Goal: Find contact information: Find contact information

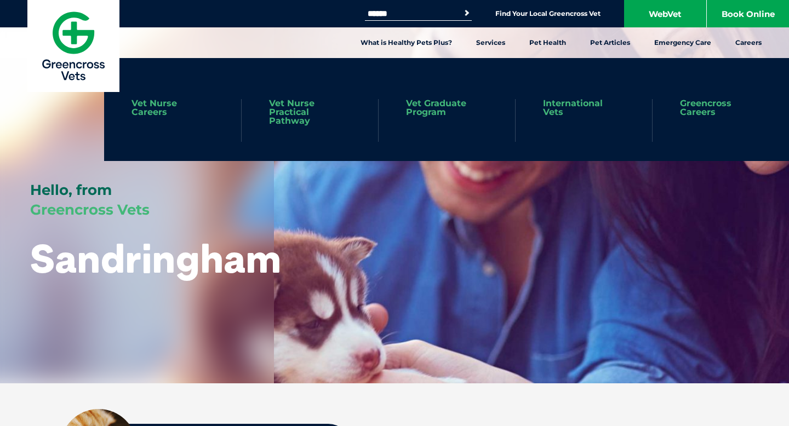
click at [284, 120] on link "Vet Nurse Practical Pathway" at bounding box center [310, 112] width 82 height 26
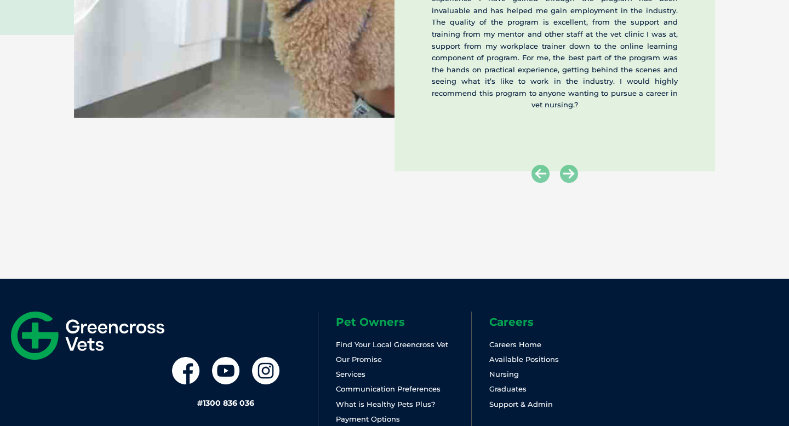
scroll to position [2057, 0]
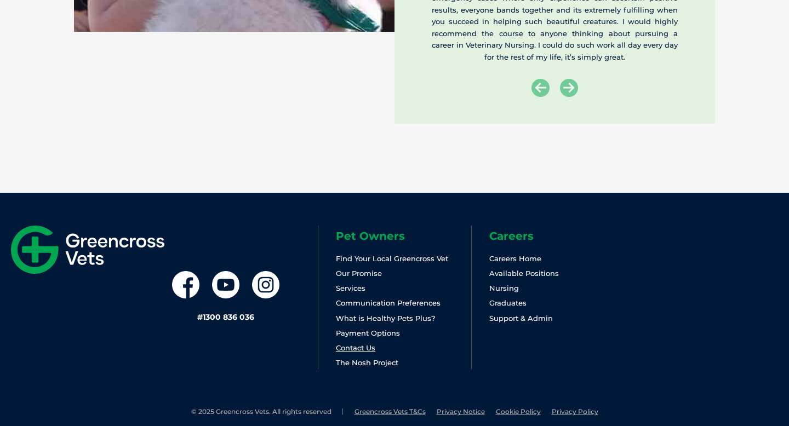
click at [360, 347] on link "Contact Us" at bounding box center [355, 347] width 39 height 9
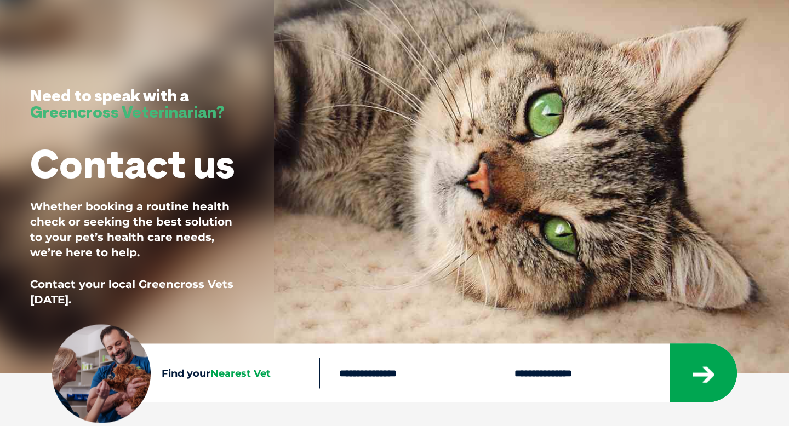
scroll to position [209, 0]
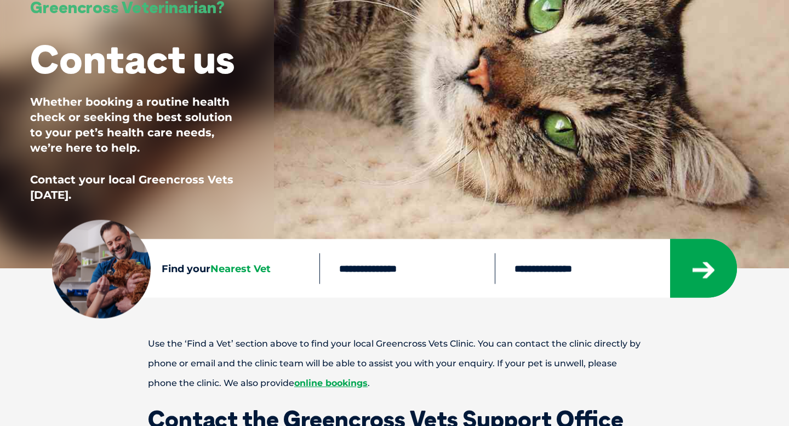
click at [252, 269] on span "Nearest Vet" at bounding box center [240, 268] width 60 height 12
click at [361, 281] on input "text" at bounding box center [406, 268] width 175 height 31
type input "****"
click at [562, 274] on select "**********" at bounding box center [582, 268] width 175 height 31
select select "**"
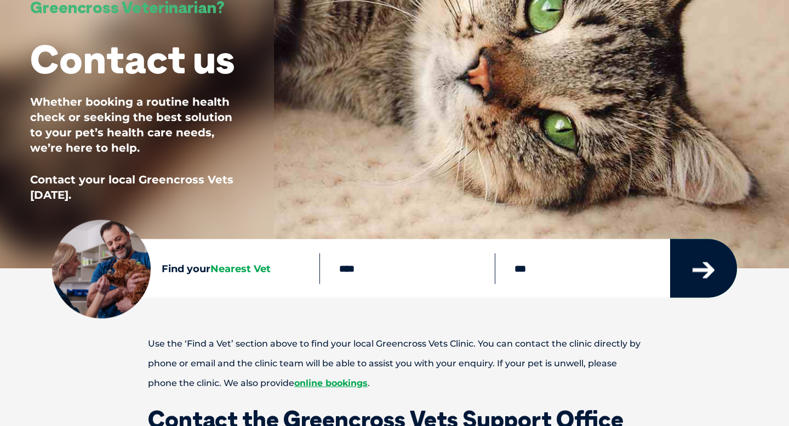
click at [696, 271] on icon "submit" at bounding box center [703, 270] width 22 height 16
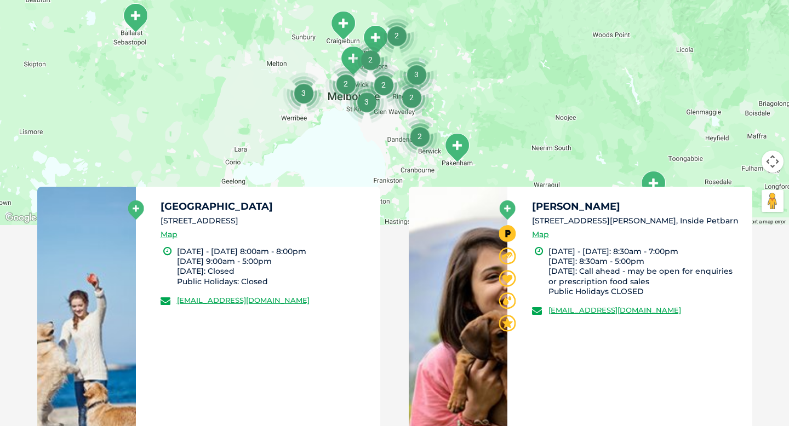
scroll to position [466, 0]
click at [417, 136] on img "2" at bounding box center [420, 136] width 42 height 42
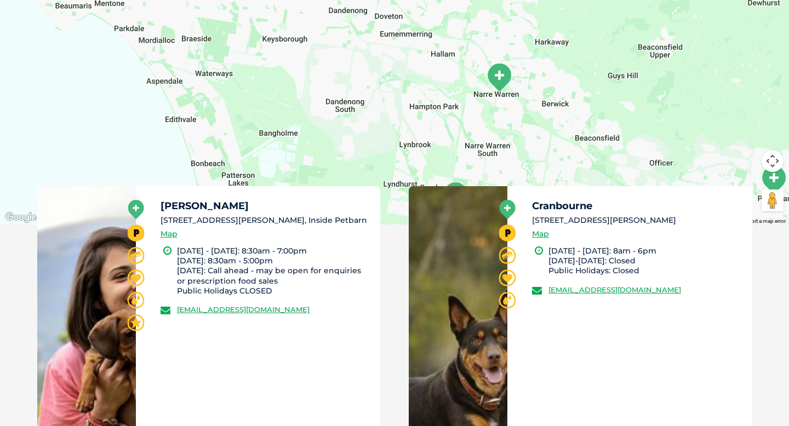
drag, startPoint x: 412, startPoint y: 71, endPoint x: 482, endPoint y: 156, distance: 110.9
click at [483, 156] on div "To navigate, press the arrow keys." at bounding box center [394, 13] width 789 height 423
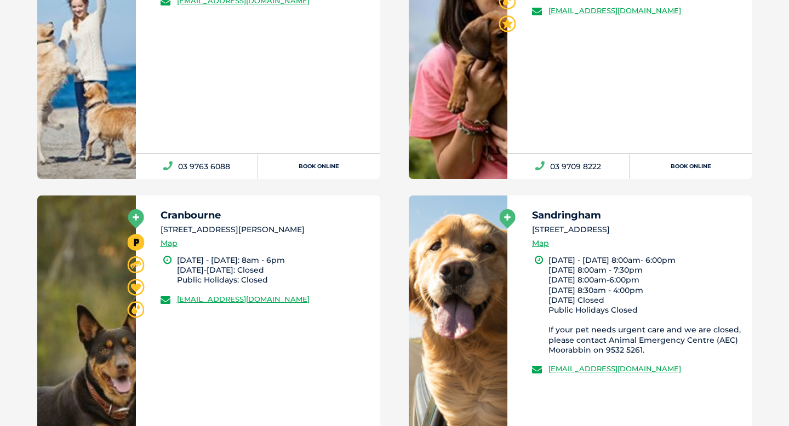
scroll to position [583, 0]
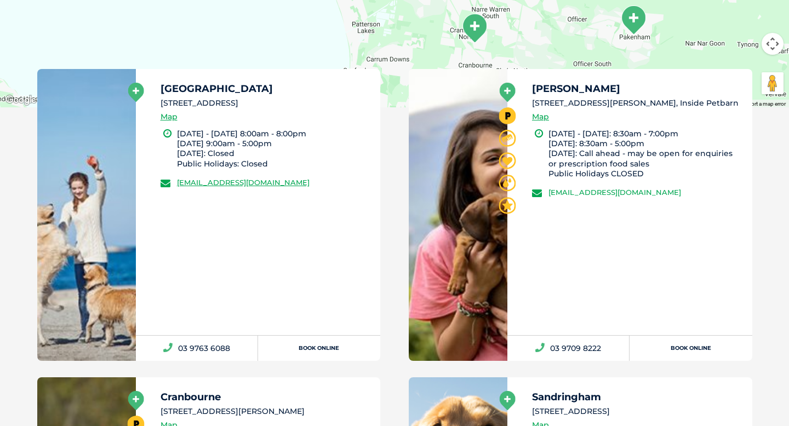
drag, startPoint x: 725, startPoint y: 192, endPoint x: 548, endPoint y: 194, distance: 177.4
click at [548, 194] on li "greencross.narrewarren@greencrossvet.com.au" at bounding box center [637, 192] width 210 height 11
copy link "greencross.narrewarren@greencrossvet.com.au"
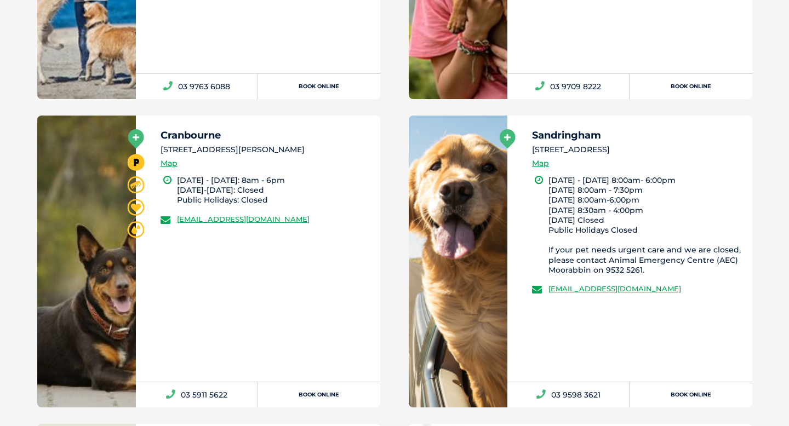
scroll to position [846, 0]
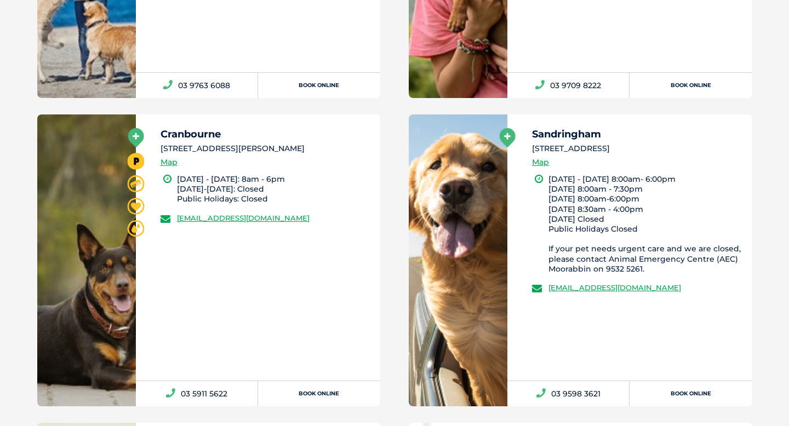
drag, startPoint x: 733, startPoint y: 287, endPoint x: 543, endPoint y: 287, distance: 190.0
click at [543, 287] on li "greencross.sandringham@greencrossvet.com.au" at bounding box center [637, 287] width 210 height 11
copy link "greencross.sandringham@greencrossvet.com.au"
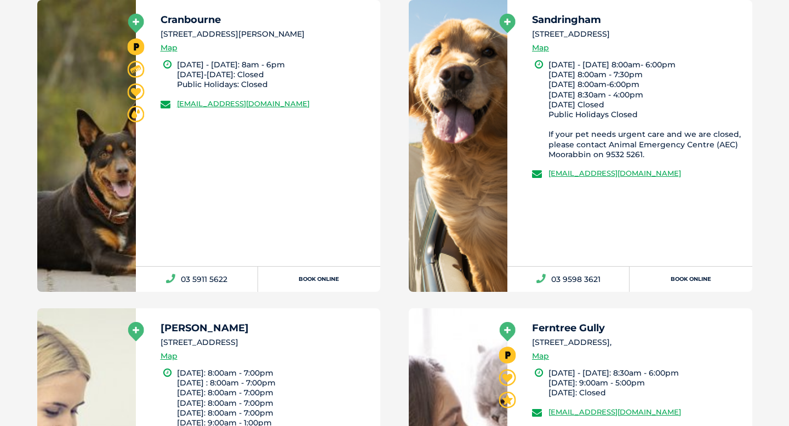
scroll to position [932, 0]
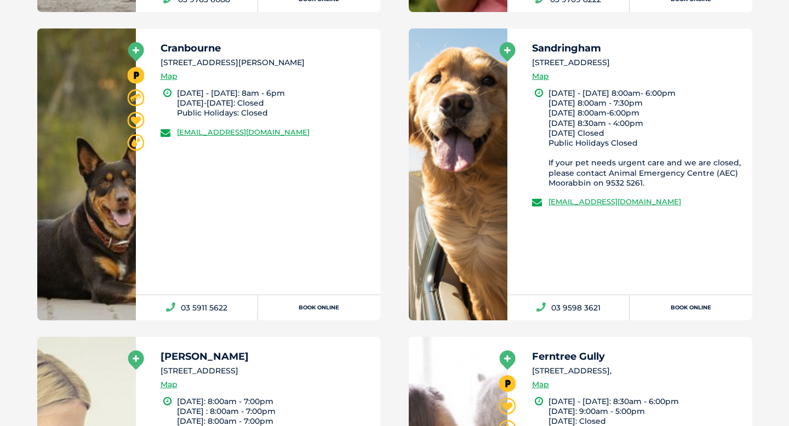
drag, startPoint x: 355, startPoint y: 130, endPoint x: 174, endPoint y: 133, distance: 181.3
click at [173, 133] on li "greencross.cranbourne@greencrossvet.com.au" at bounding box center [265, 132] width 210 height 11
copy link "greencross.cranbourne@greencrossvet.com.au"
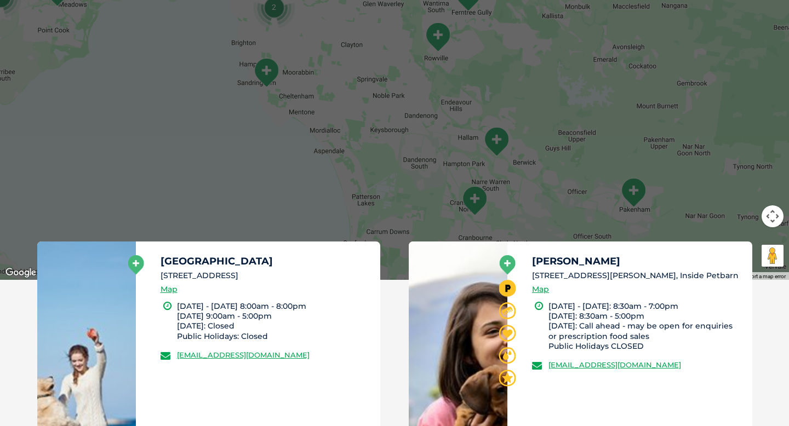
scroll to position [419, 0]
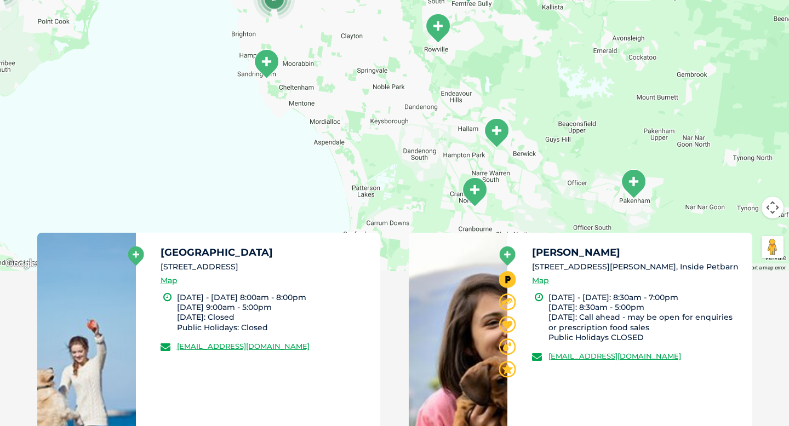
drag, startPoint x: 175, startPoint y: 347, endPoint x: 352, endPoint y: 348, distance: 176.9
click at [353, 348] on li "greencross.studpark@greencrossvet.com.au" at bounding box center [265, 346] width 210 height 11
copy link "greencross.studpark@greencrossvet.com.au"
